Goal: Information Seeking & Learning: Learn about a topic

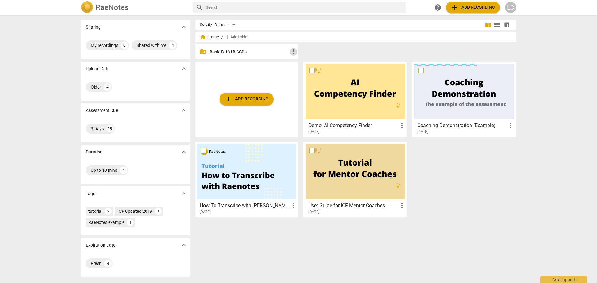
click at [294, 49] on span "more_vert" at bounding box center [293, 51] width 7 height 7
click at [239, 52] on div at bounding box center [298, 141] width 597 height 283
click at [239, 52] on p "Basic B-131B CSPs" at bounding box center [250, 52] width 80 height 7
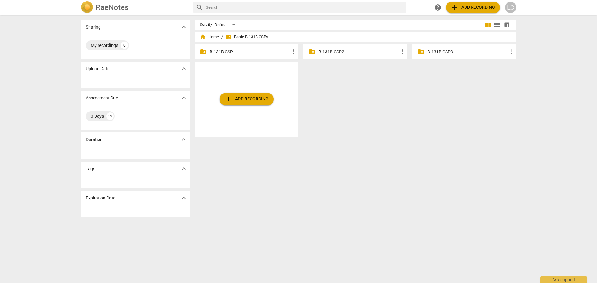
click at [227, 50] on p "B-131B CSP1" at bounding box center [250, 52] width 80 height 7
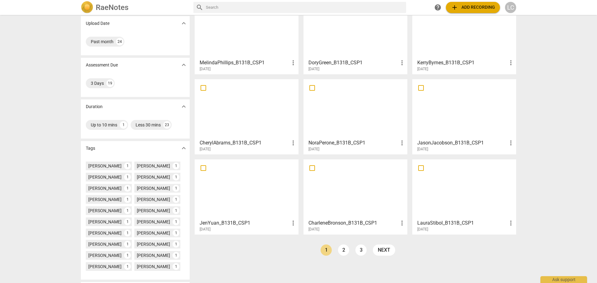
scroll to position [86, 0]
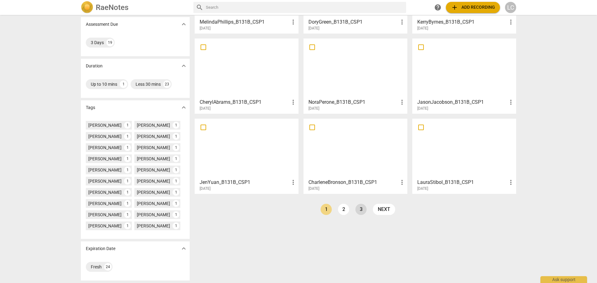
click at [359, 207] on link "3" at bounding box center [360, 209] width 11 height 11
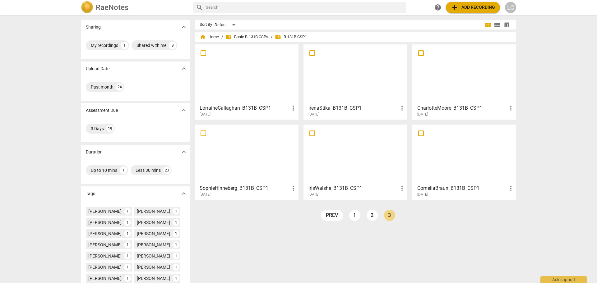
click at [244, 71] on div at bounding box center [247, 74] width 100 height 55
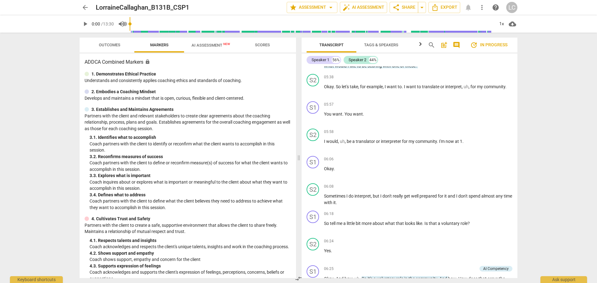
scroll to position [809, 0]
